Goal: Task Accomplishment & Management: Use online tool/utility

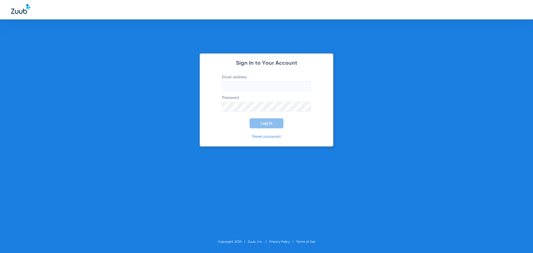
type input "[EMAIL_ADDRESS][DOMAIN_NAME]"
click at [270, 127] on button "Log In" at bounding box center [267, 123] width 34 height 10
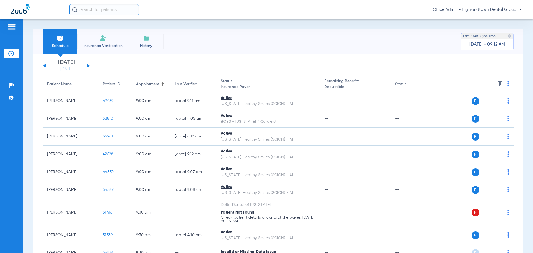
click at [99, 38] on li "Insurance Verification" at bounding box center [102, 41] width 51 height 25
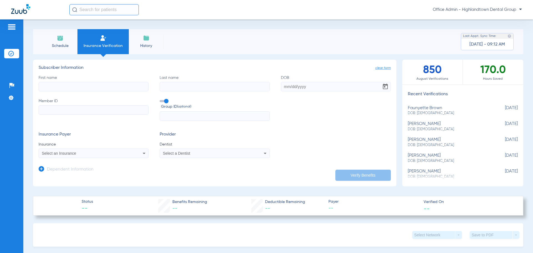
click at [76, 85] on input "First name" at bounding box center [94, 86] width 110 height 9
type input "talien"
type input "[PERSON_NAME]"
type input "[DATE]"
click at [73, 112] on input "Member ID" at bounding box center [94, 109] width 110 height 9
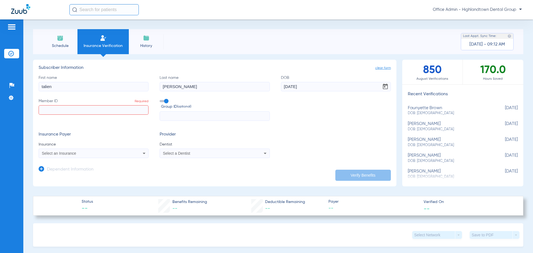
click at [85, 109] on input "Member ID Required" at bounding box center [94, 109] width 110 height 9
paste input "44602645300"
type input "44602645300"
click at [141, 153] on icon at bounding box center [144, 153] width 7 height 7
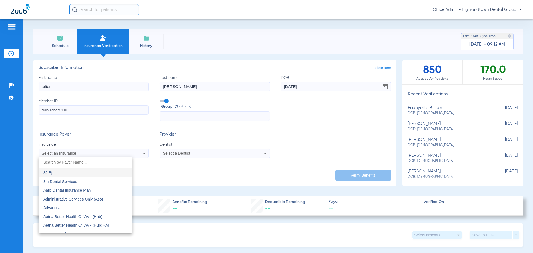
click at [283, 126] on div at bounding box center [266, 126] width 533 height 253
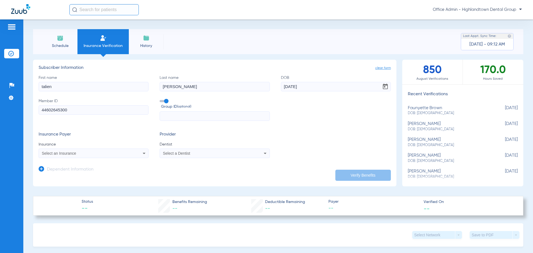
click at [265, 154] on icon at bounding box center [265, 153] width 7 height 7
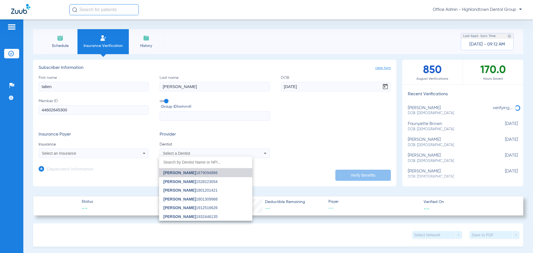
click at [209, 174] on span "[PERSON_NAME] 1679094866" at bounding box center [191, 173] width 54 height 4
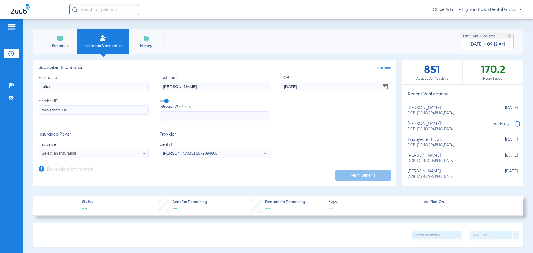
click at [87, 154] on div "Select an Insurance" at bounding box center [83, 153] width 83 height 4
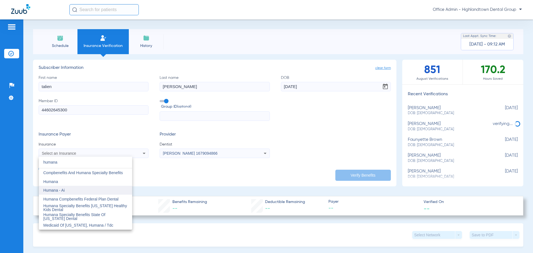
type input "humana"
click at [67, 191] on mat-option "Humana - Ai" at bounding box center [85, 190] width 93 height 9
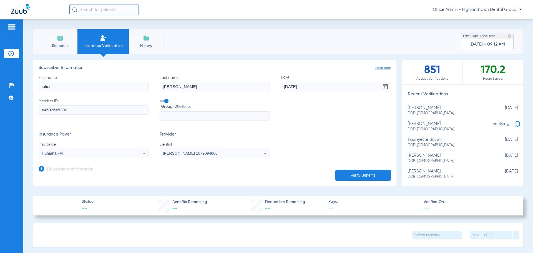
click at [360, 177] on button "Verify Benefits" at bounding box center [364, 175] width 56 height 11
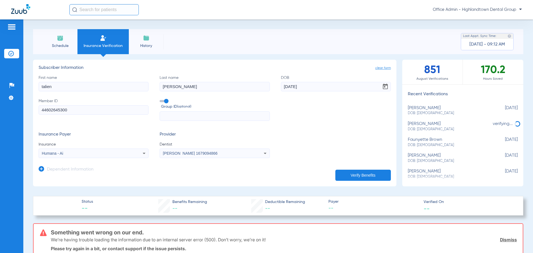
click at [262, 61] on app-manual-verification-form "clear form Subscriber Information First name talien Last name [PERSON_NAME] DOB…" at bounding box center [215, 123] width 364 height 127
